Goal: Task Accomplishment & Management: Use online tool/utility

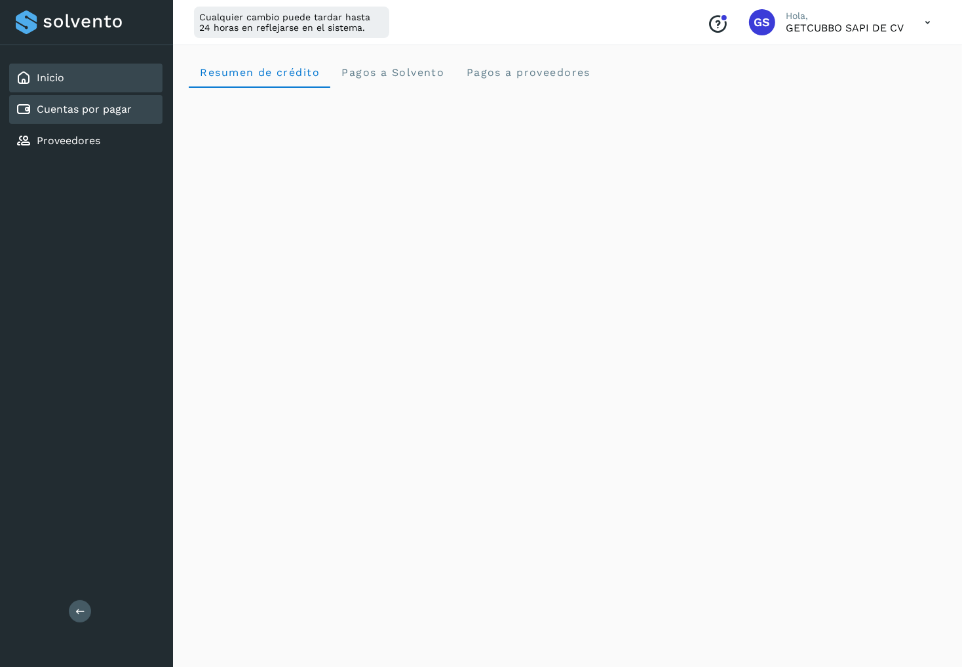
click at [32, 104] on div "Cuentas por pagar" at bounding box center [74, 110] width 116 height 16
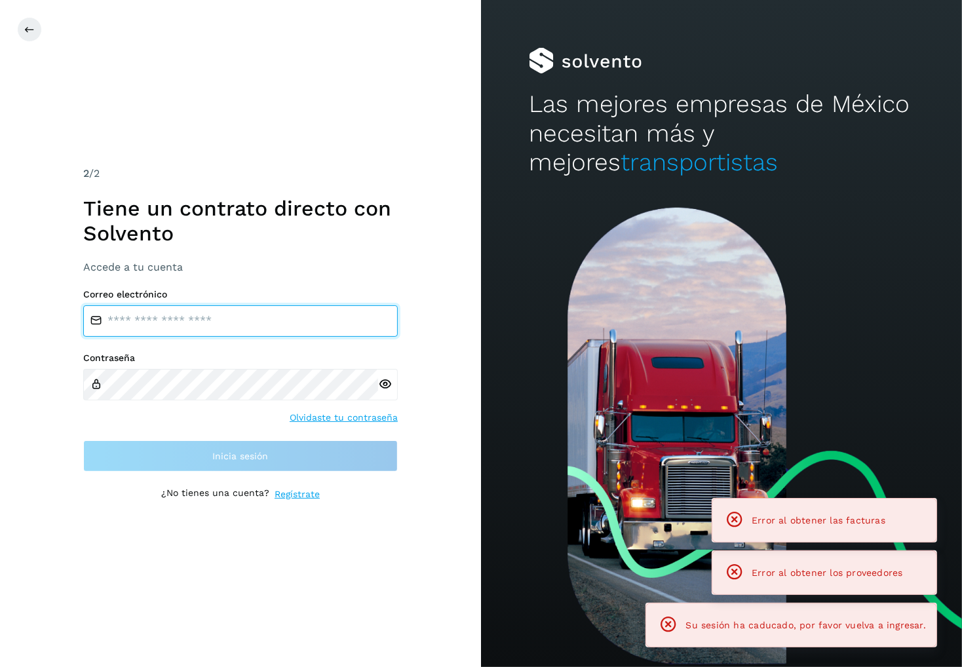
type input "**********"
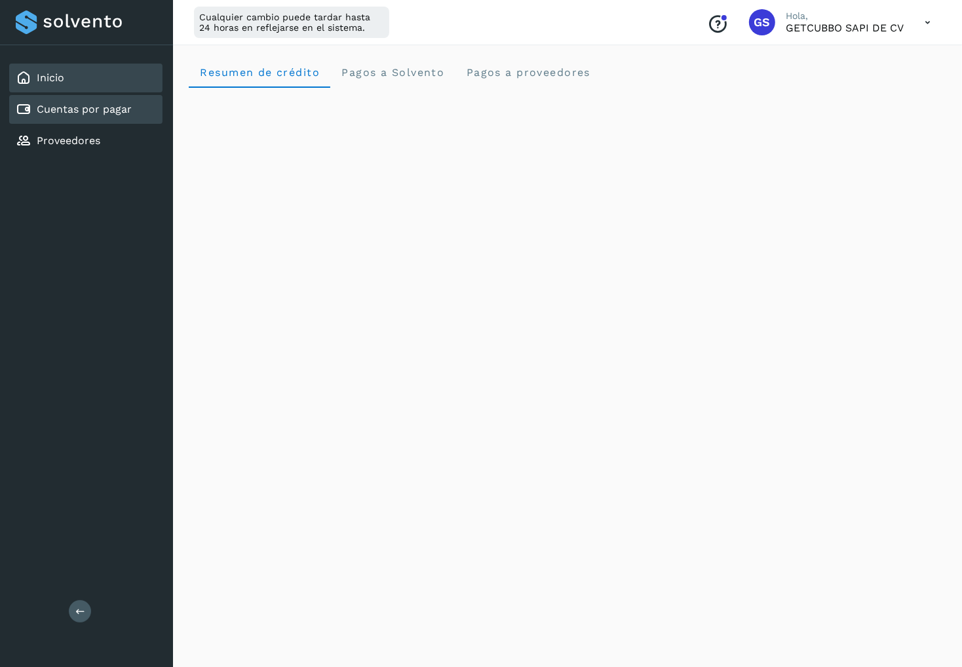
click at [143, 115] on div "Cuentas por pagar" at bounding box center [85, 109] width 153 height 29
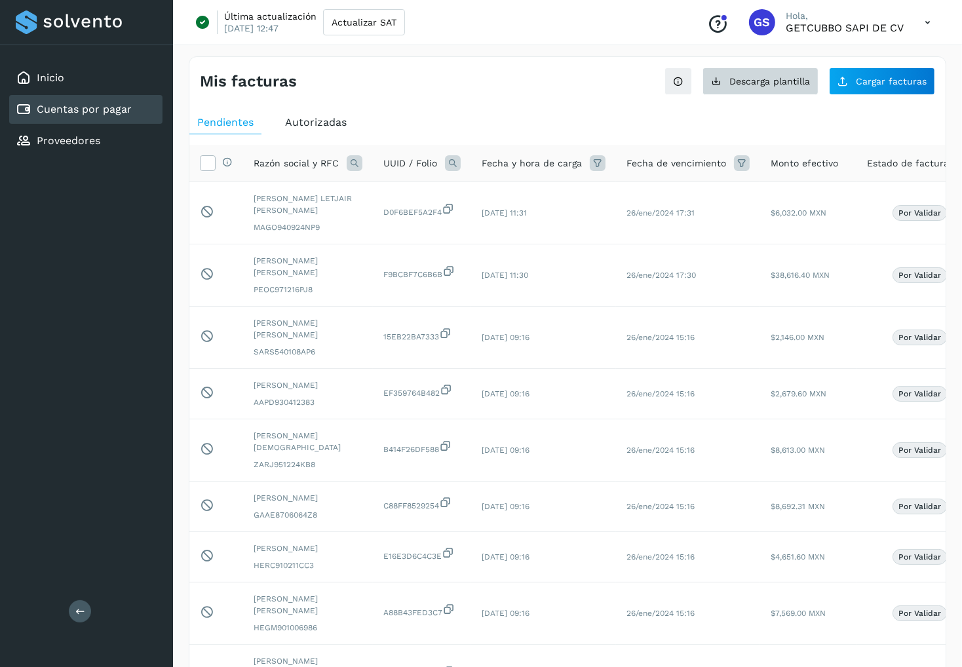
click at [806, 90] on button "Descarga plantilla" at bounding box center [760, 81] width 116 height 28
click at [351, 159] on icon at bounding box center [355, 163] width 16 height 16
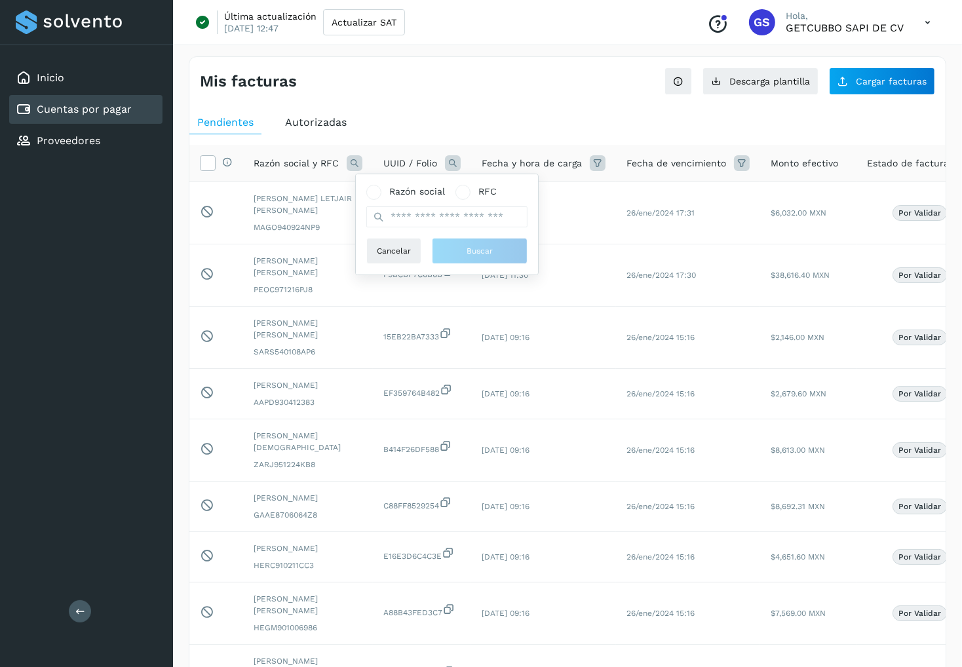
scroll to position [33, 0]
click at [381, 211] on icon at bounding box center [379, 217] width 12 height 12
click at [400, 206] on input "text" at bounding box center [446, 216] width 161 height 21
type input "*****"
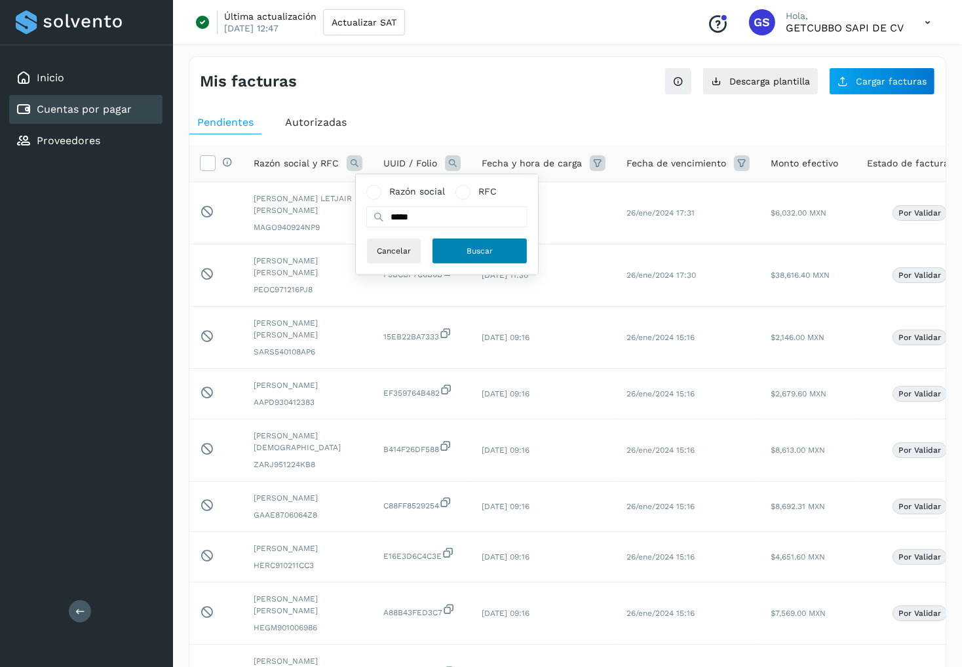
click at [467, 238] on button "Buscar" at bounding box center [480, 251] width 96 height 26
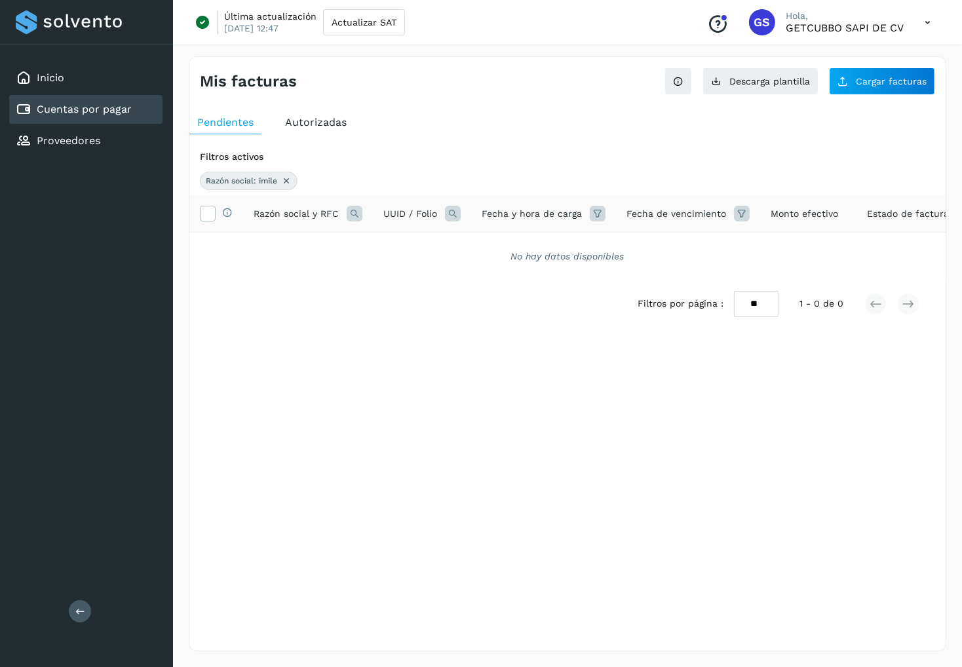
click at [284, 180] on icon at bounding box center [286, 181] width 10 height 10
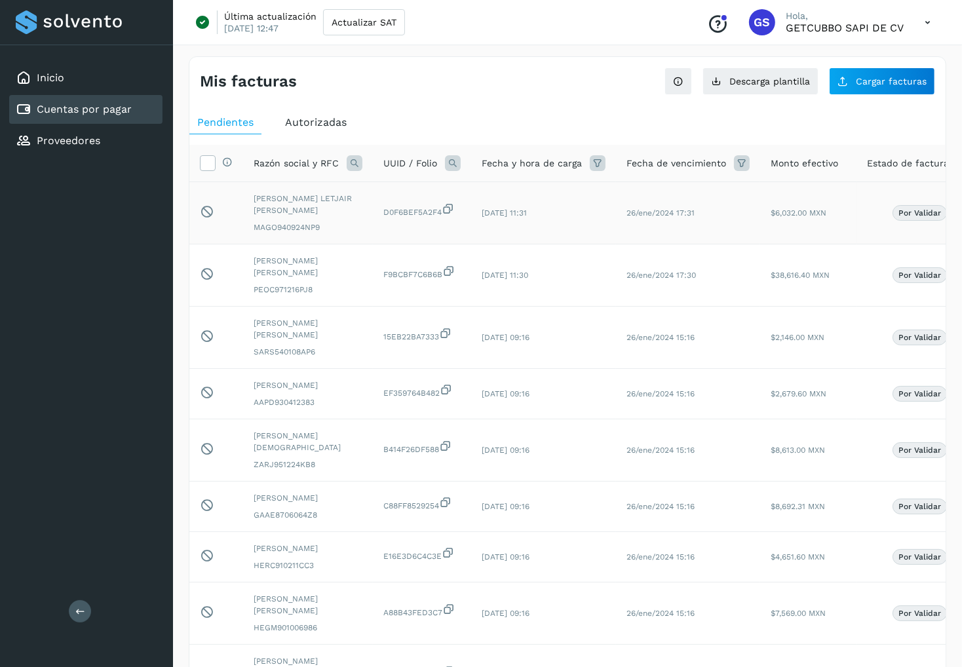
scroll to position [0, 0]
click at [67, 142] on link "Proveedores" at bounding box center [69, 140] width 64 height 12
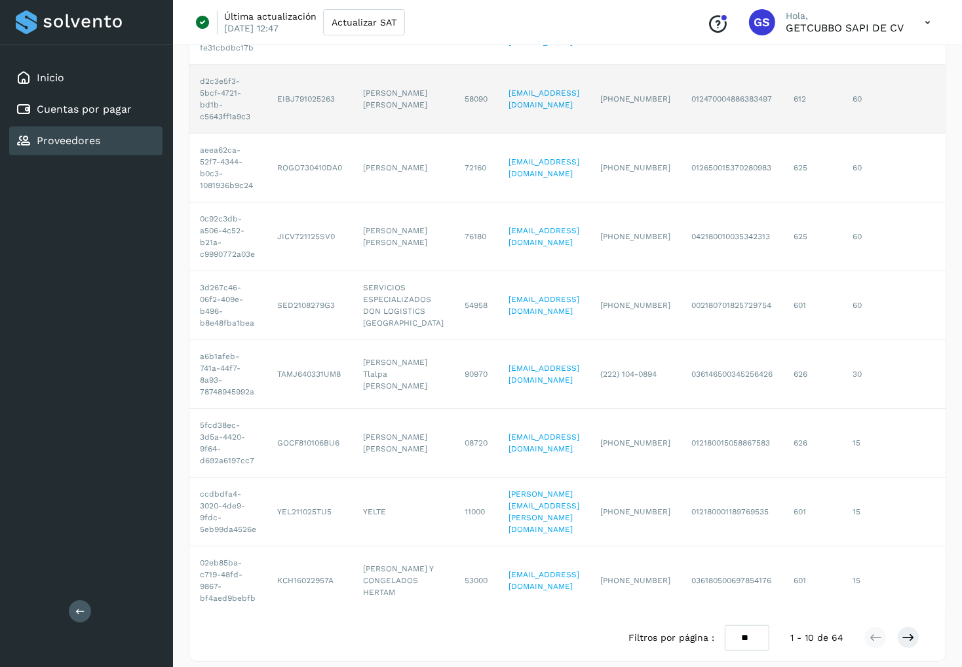
scroll to position [254, 0]
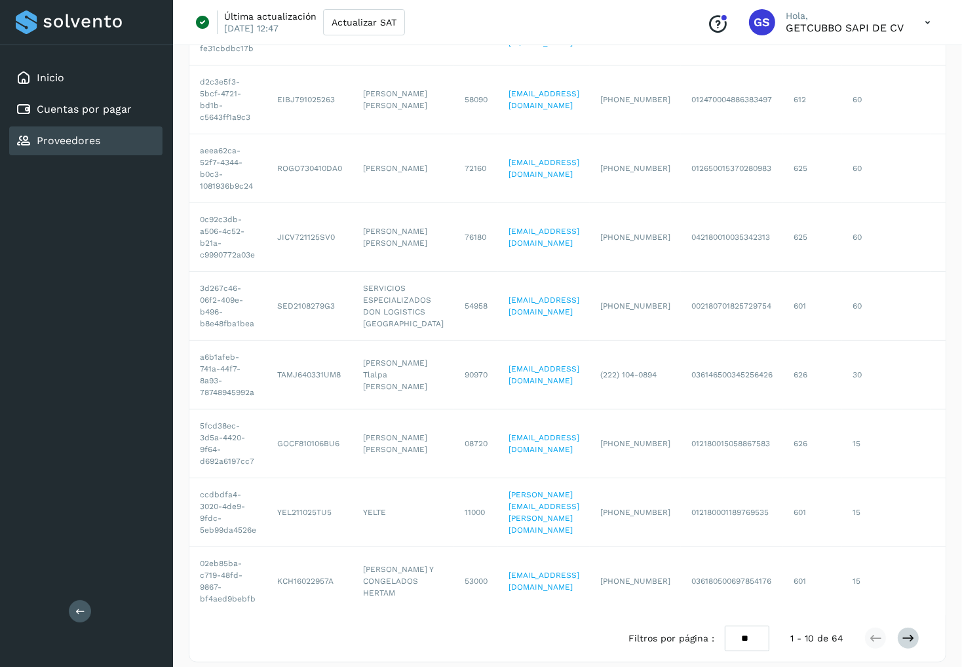
click at [901, 630] on button at bounding box center [908, 638] width 22 height 22
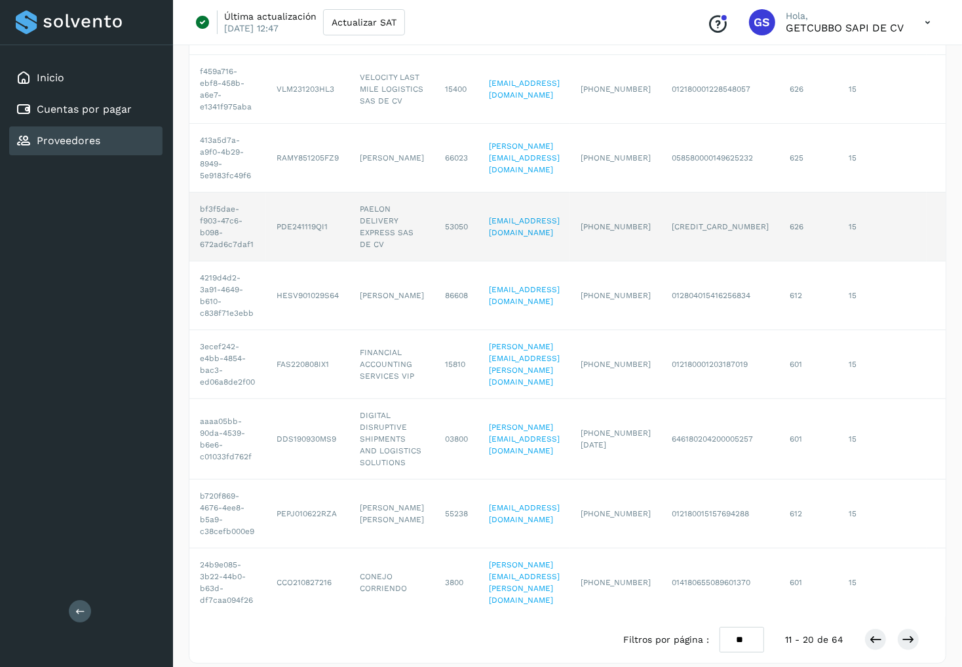
scroll to position [270, 0]
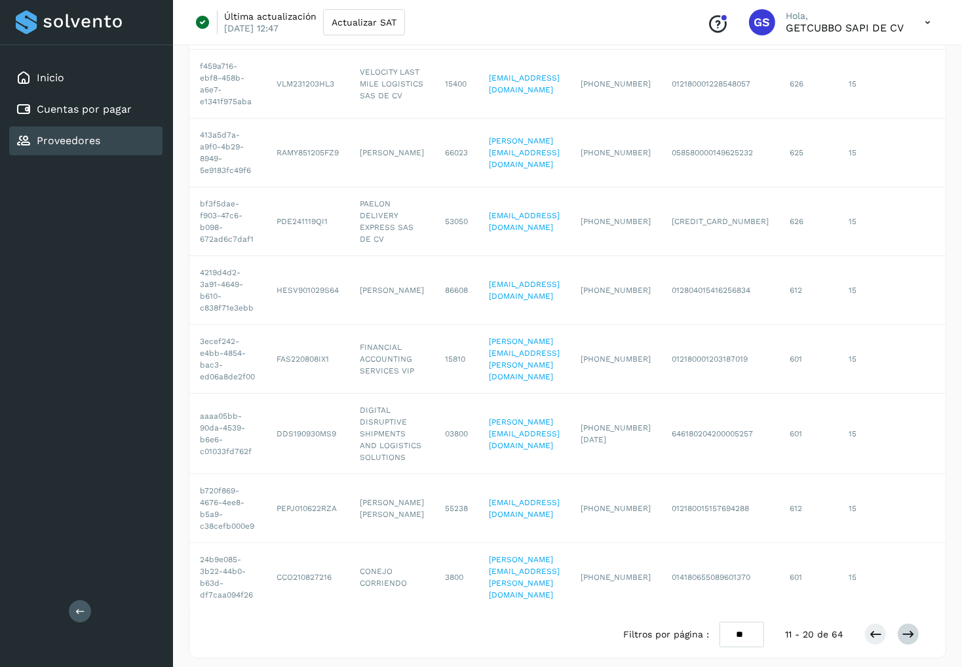
click at [905, 634] on icon at bounding box center [908, 634] width 13 height 13
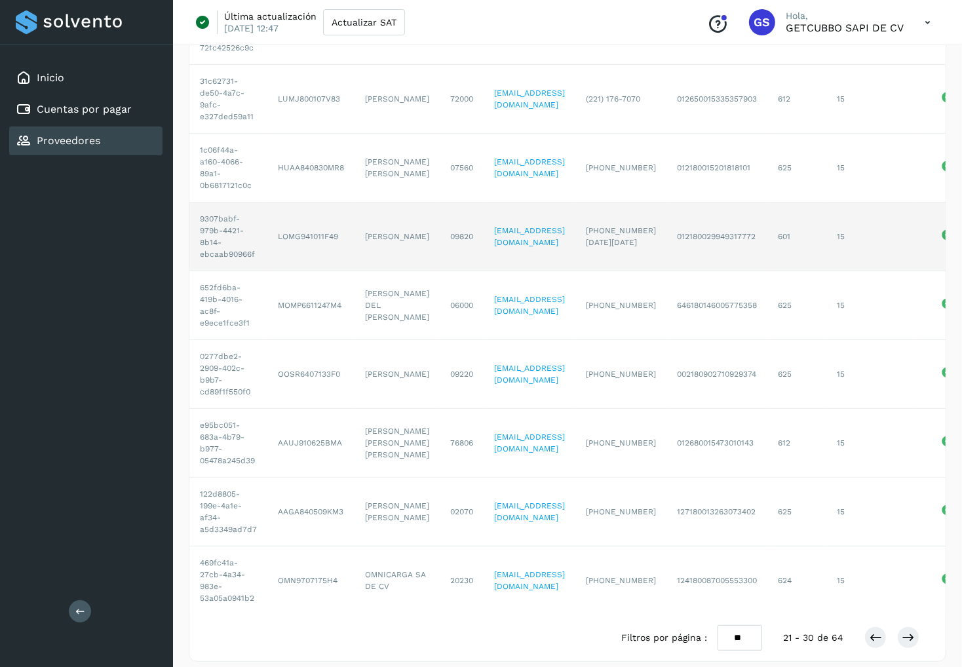
scroll to position [254, 0]
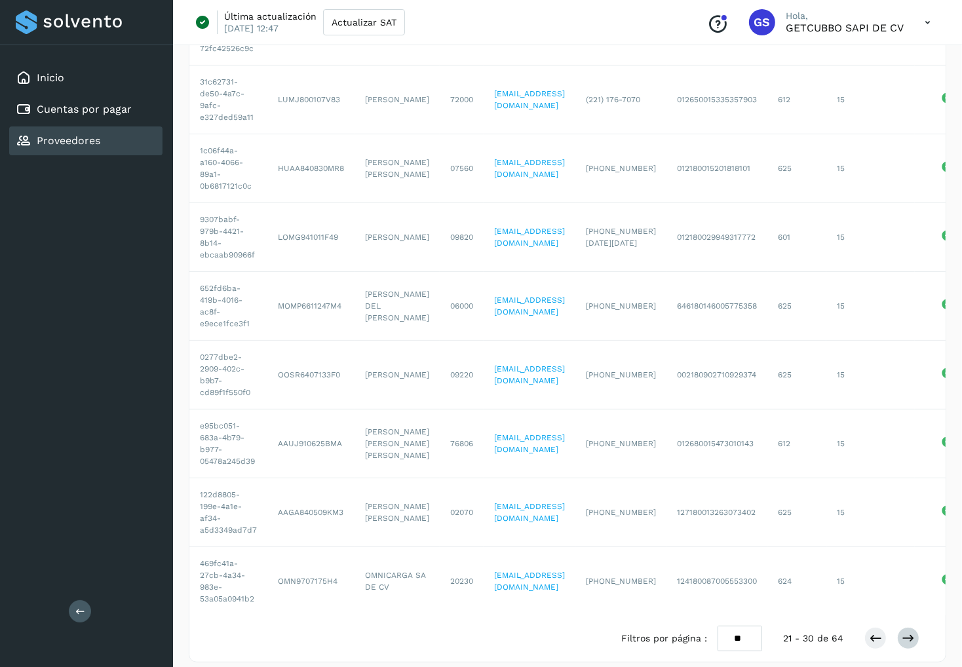
click at [907, 632] on icon at bounding box center [908, 638] width 13 height 13
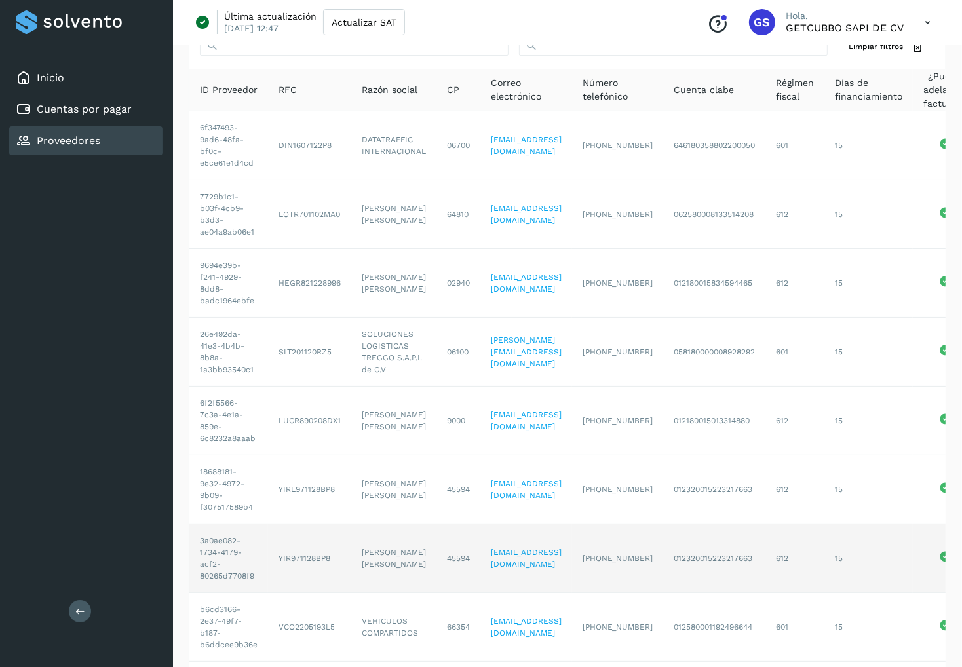
scroll to position [62, 0]
